Goal: Information Seeking & Learning: Learn about a topic

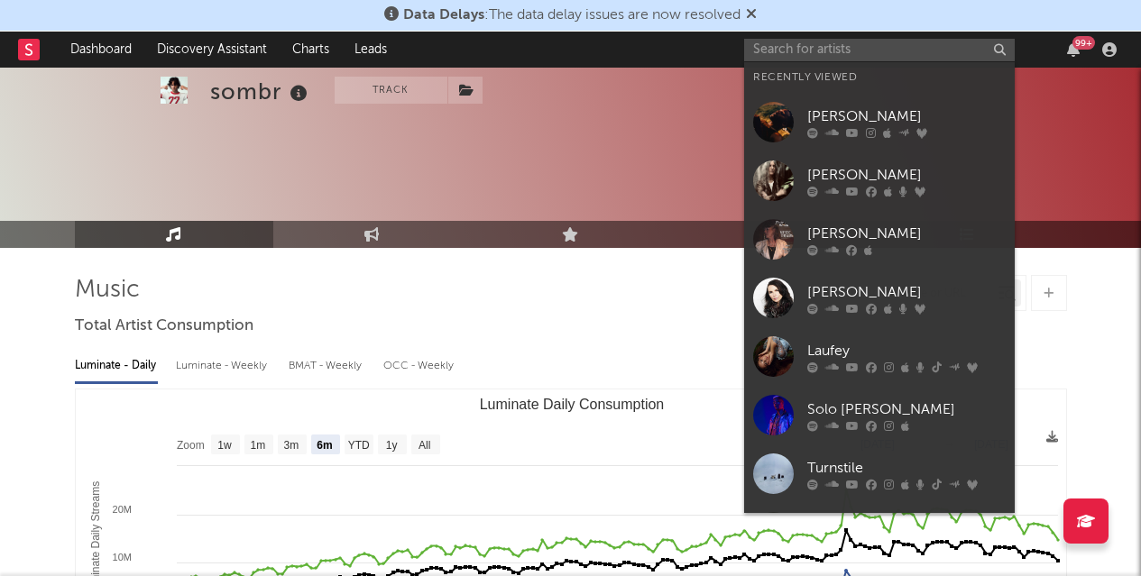
select select "6m"
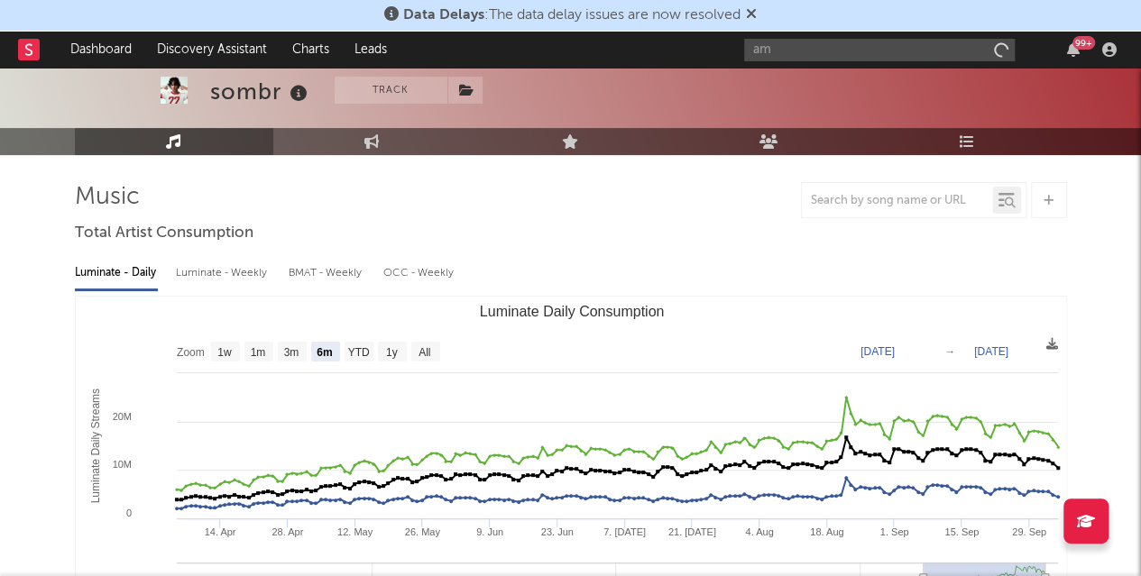
type input "a"
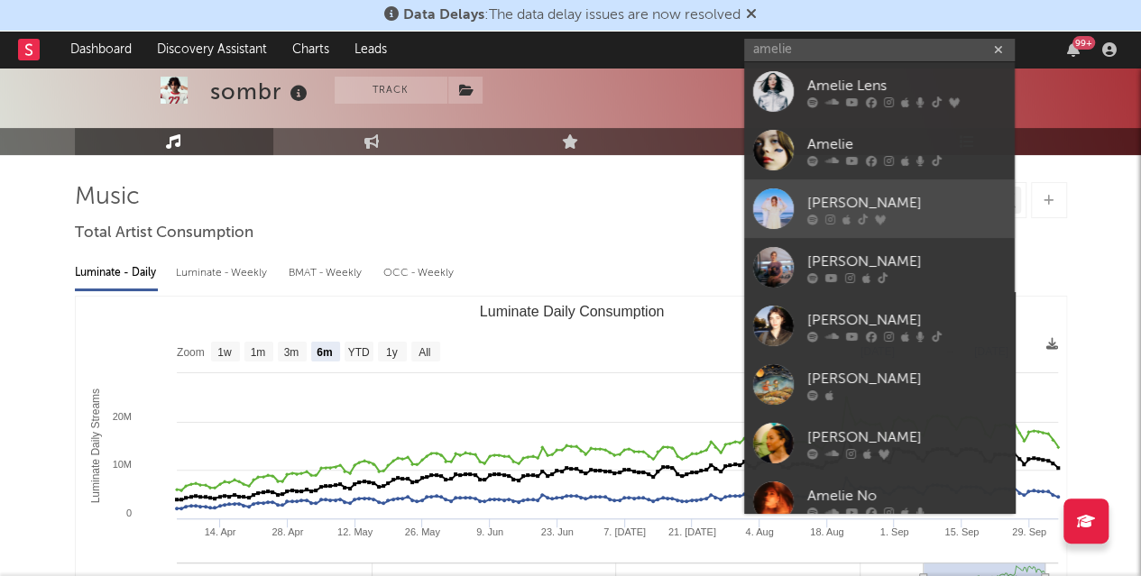
type input "amelie"
click at [849, 199] on div "[PERSON_NAME]" at bounding box center [906, 203] width 198 height 22
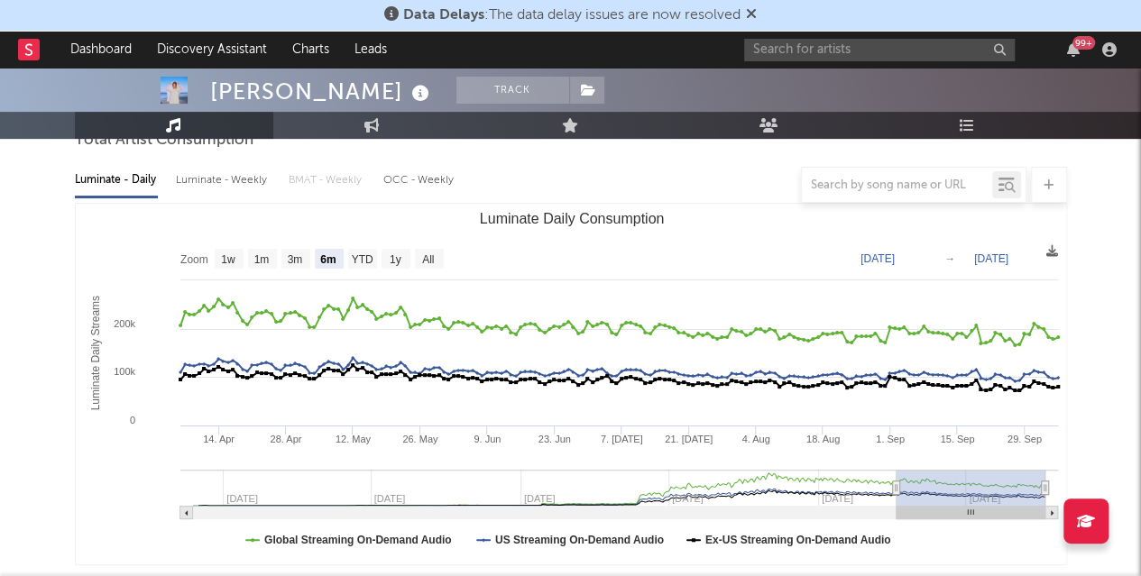
scroll to position [179, 0]
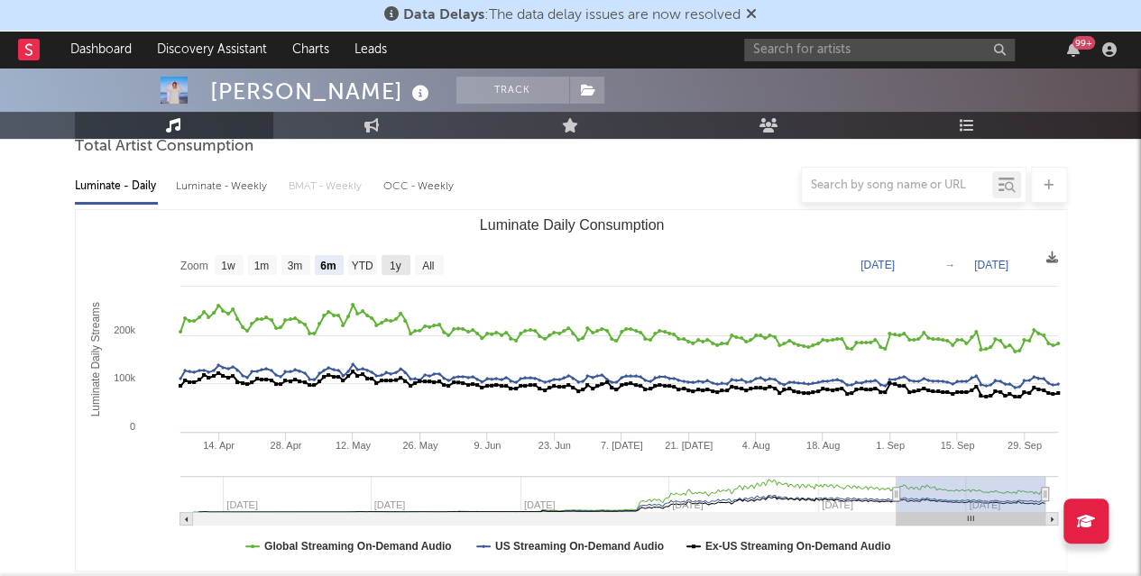
click at [405, 261] on rect "Luminate Daily Consumption" at bounding box center [395, 265] width 29 height 20
select select "1y"
type input "[DATE]"
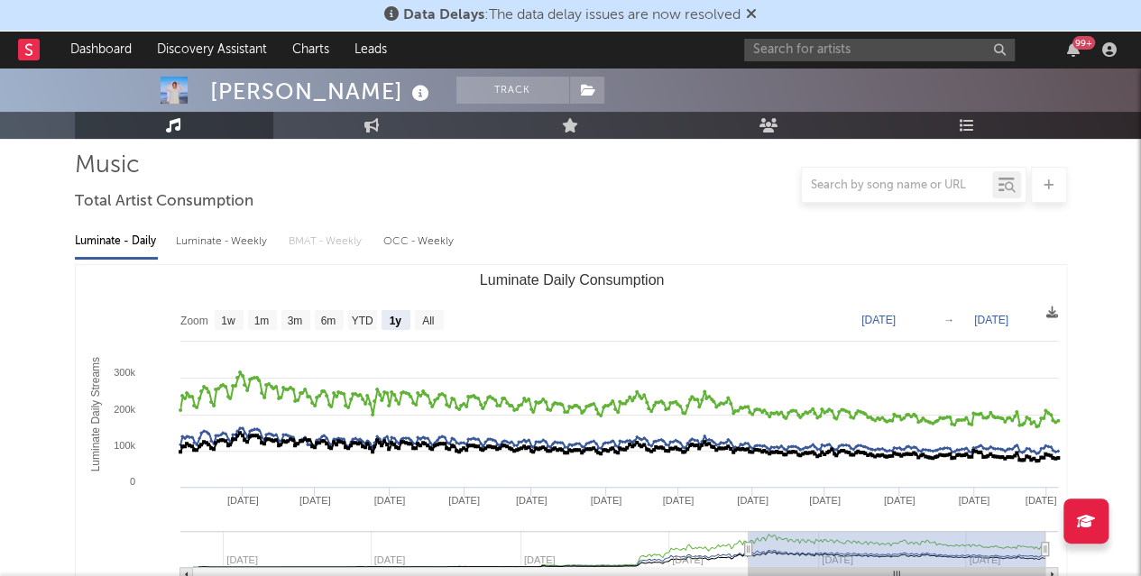
scroll to position [133, 0]
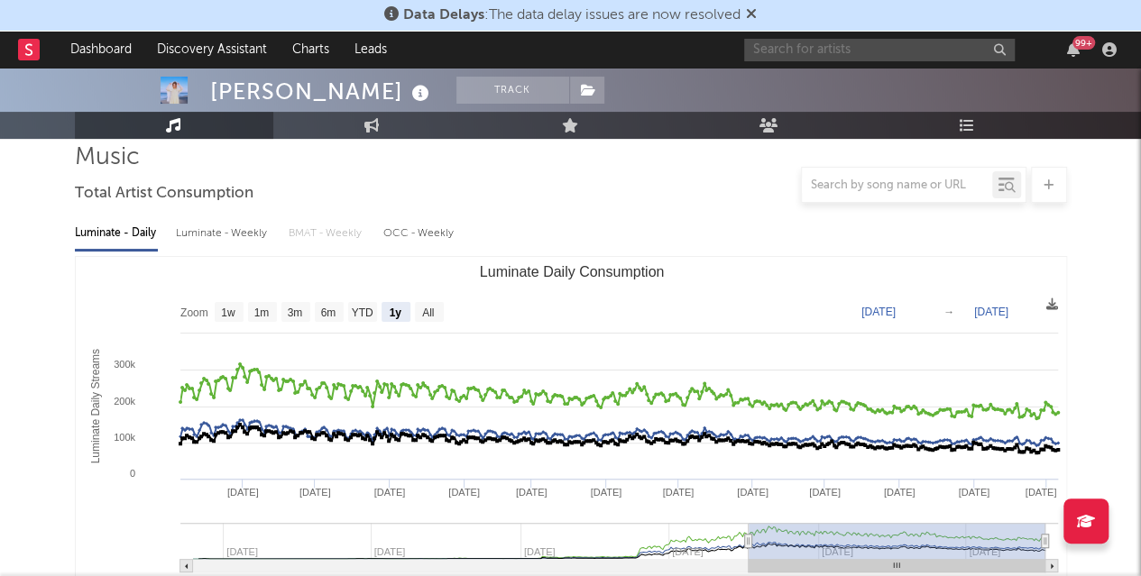
click at [917, 57] on input "text" at bounding box center [879, 50] width 271 height 23
type input "pantera"
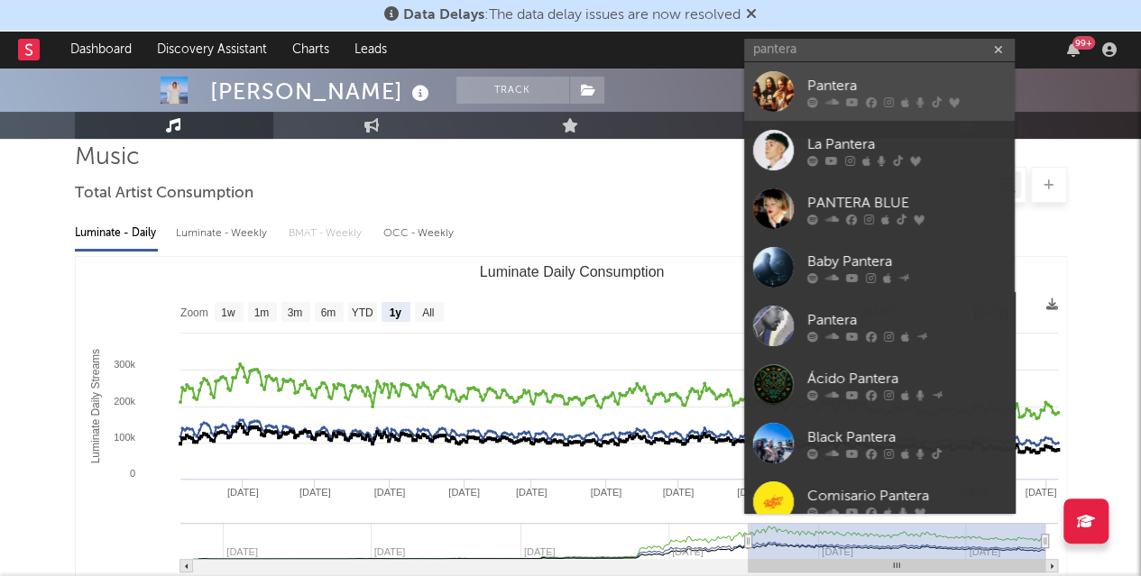
click at [845, 82] on div "Pantera" at bounding box center [906, 86] width 198 height 22
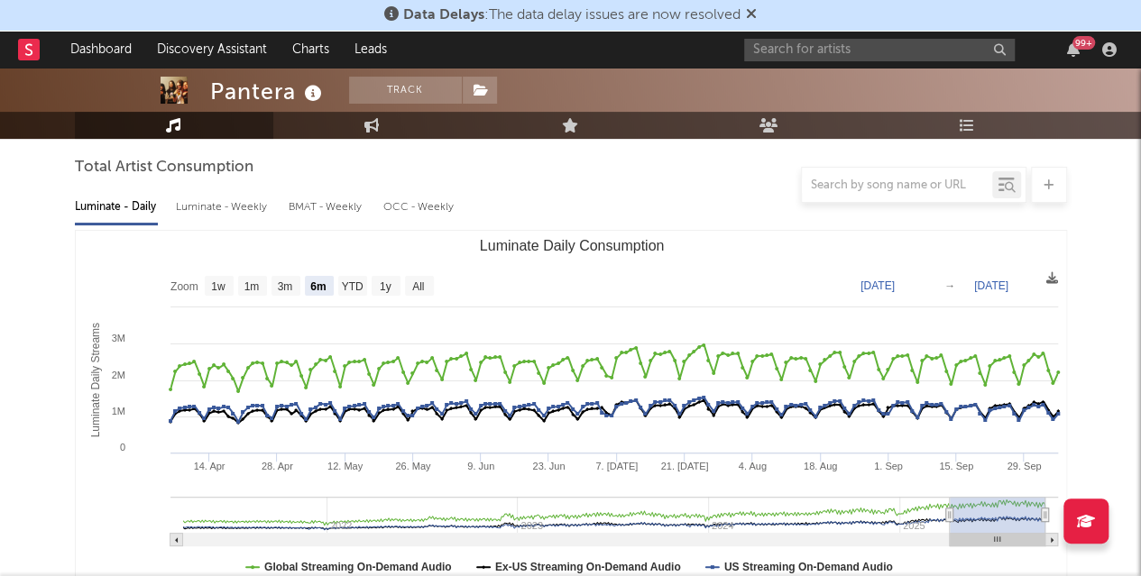
scroll to position [186, 0]
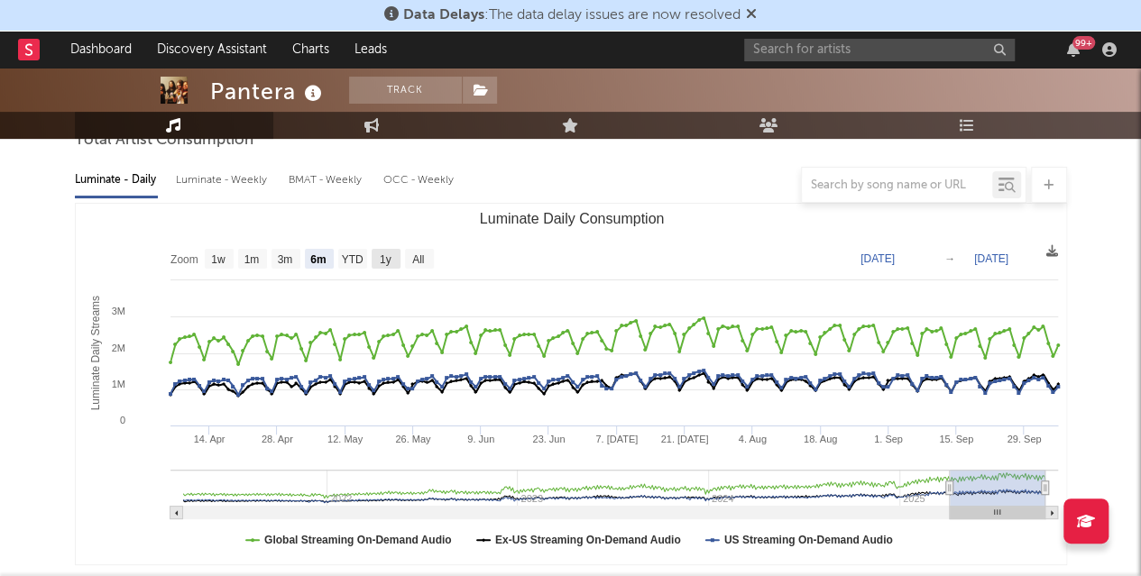
click at [390, 261] on text "1y" at bounding box center [385, 259] width 12 height 13
select select "1y"
type input "[DATE]"
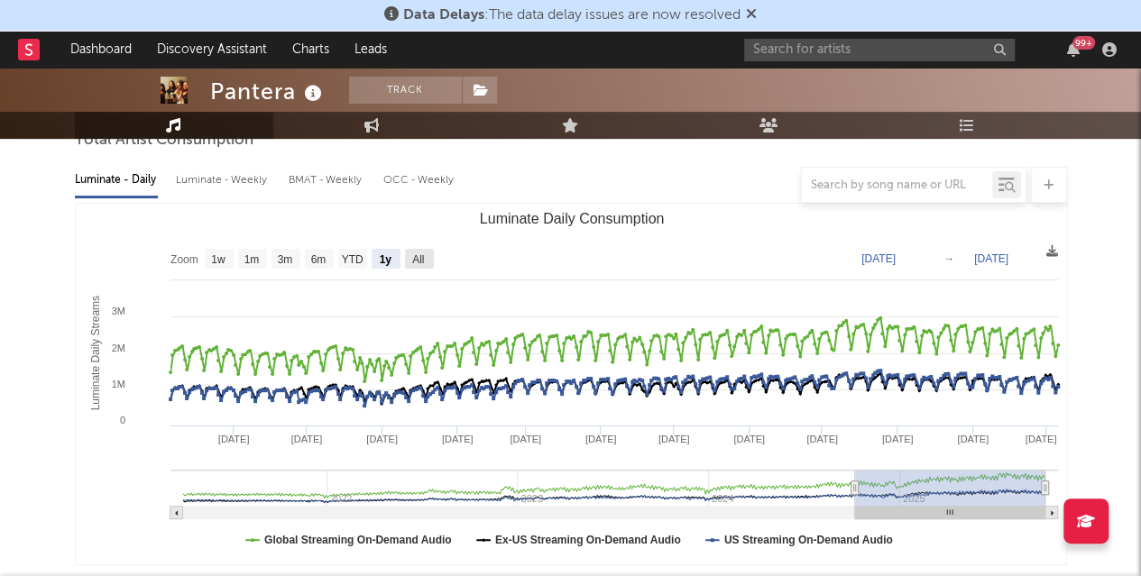
click at [420, 258] on text "All" at bounding box center [418, 259] width 12 height 13
select select "All"
type input "[DATE]"
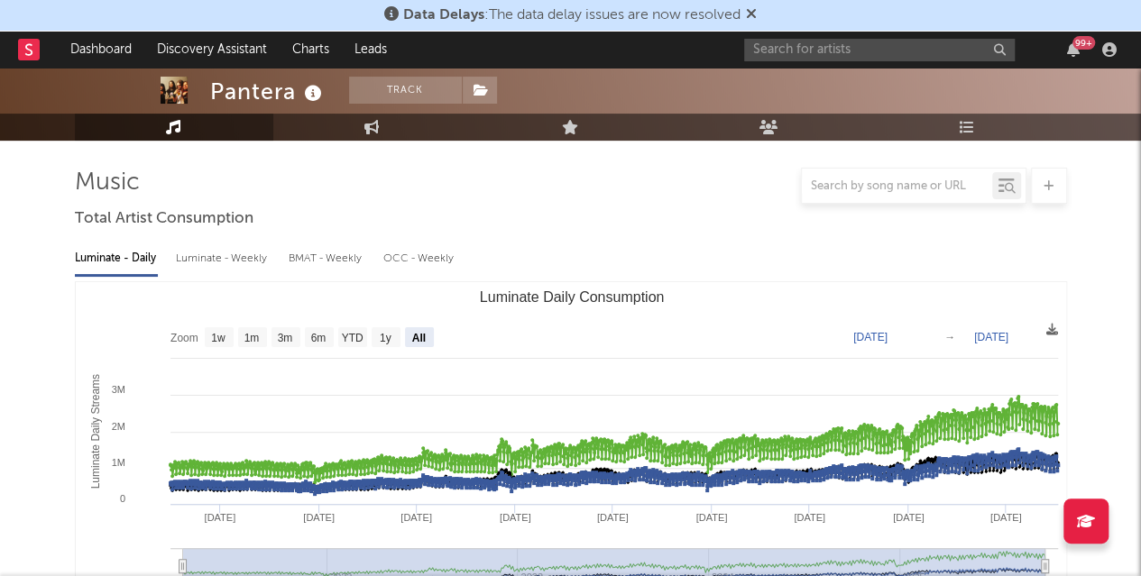
scroll to position [116, 0]
